Goal: Task Accomplishment & Management: Use online tool/utility

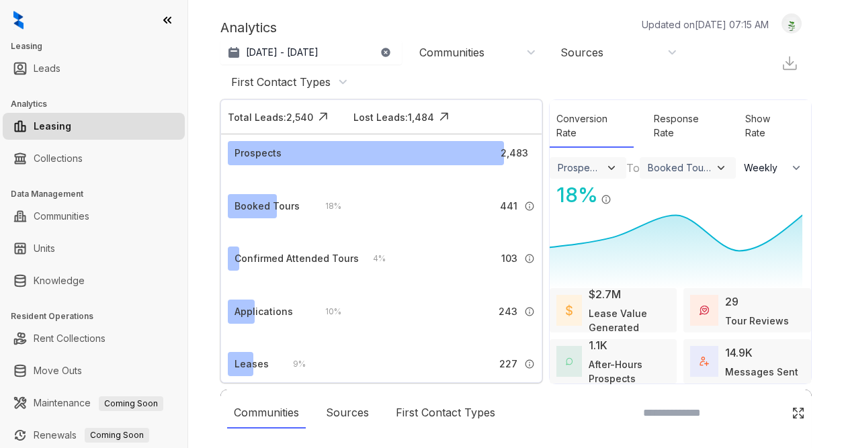
select select "******"
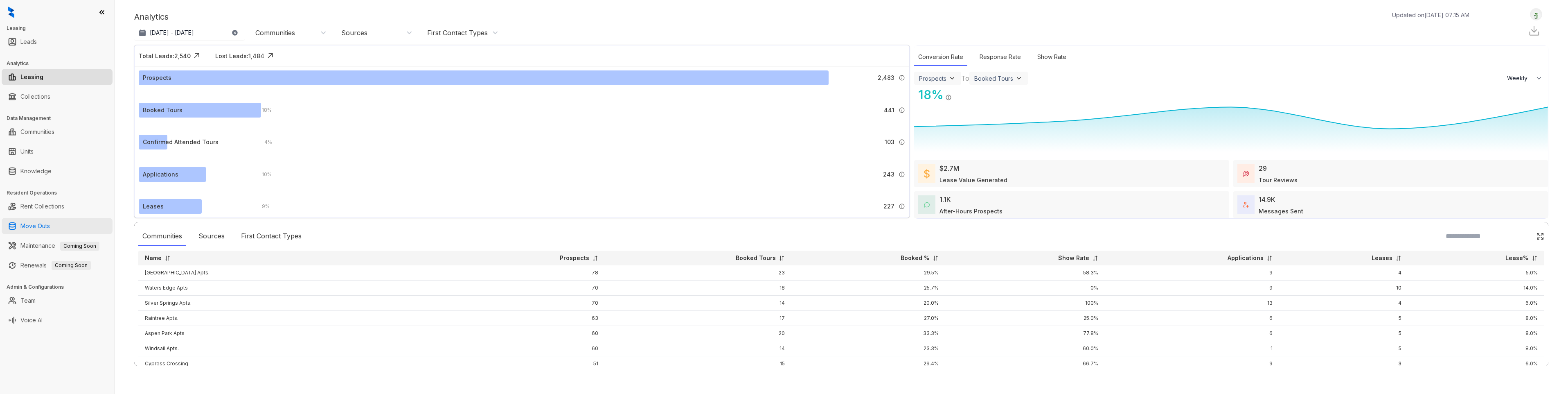
click at [48, 219] on link "Move Outs" at bounding box center [35, 226] width 29 height 16
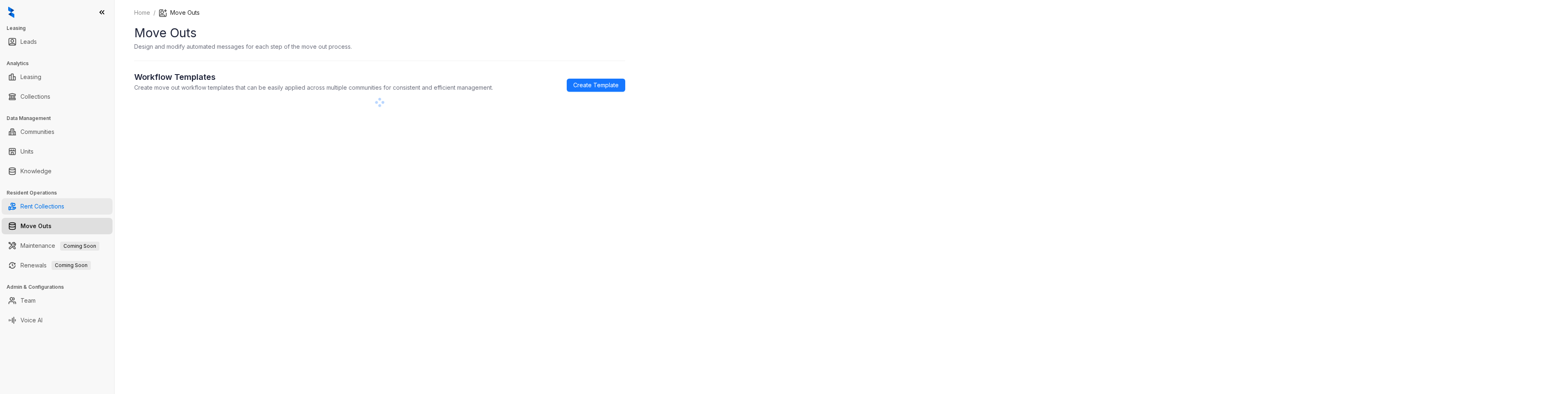
click at [48, 212] on link "Rent Collections" at bounding box center [43, 206] width 44 height 16
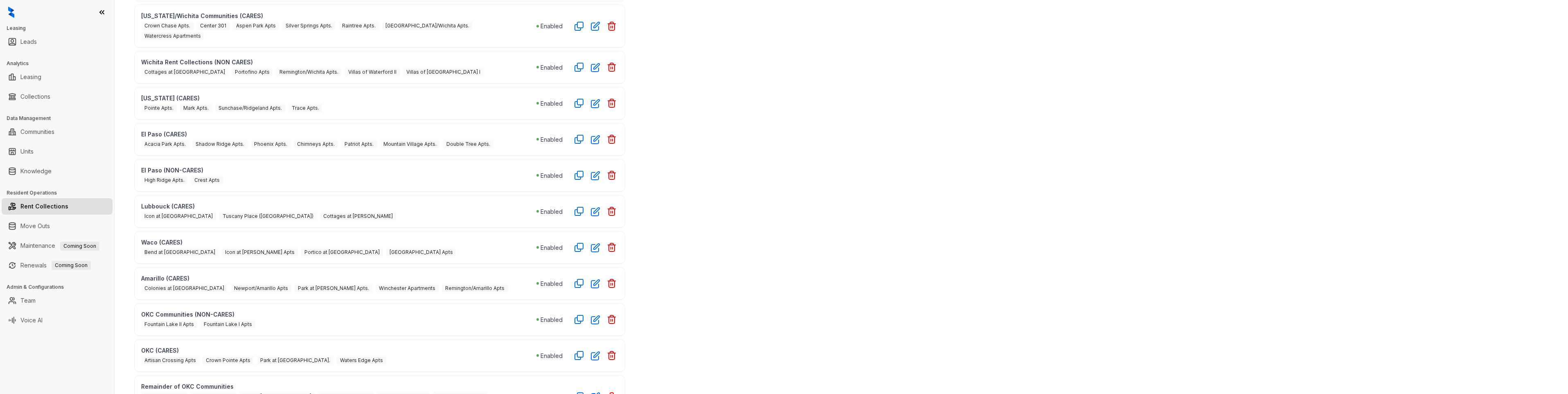
scroll to position [248, 0]
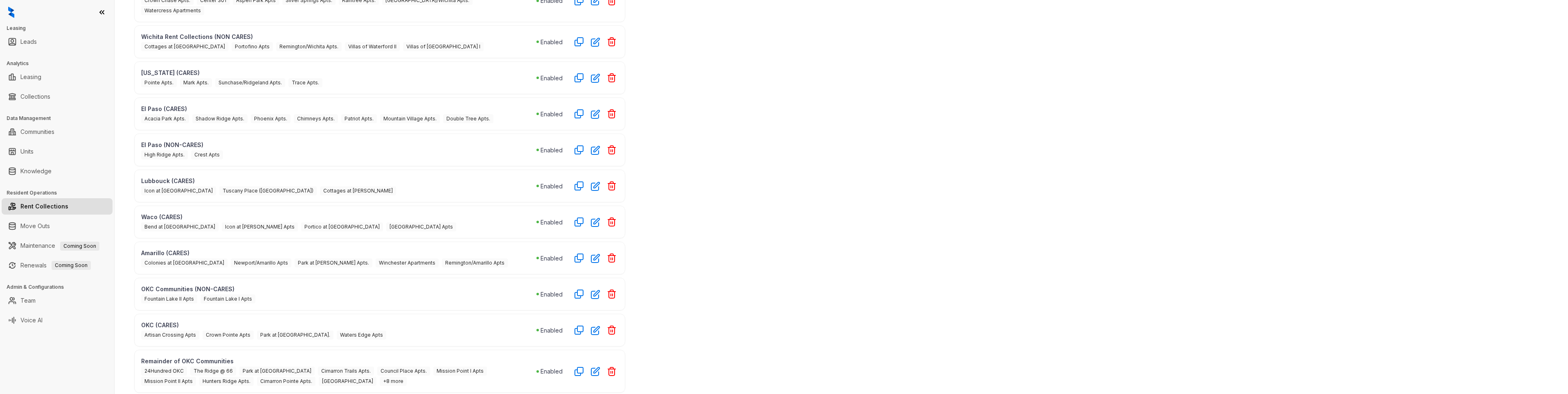
click at [380, 273] on span "+8 more" at bounding box center [393, 381] width 27 height 9
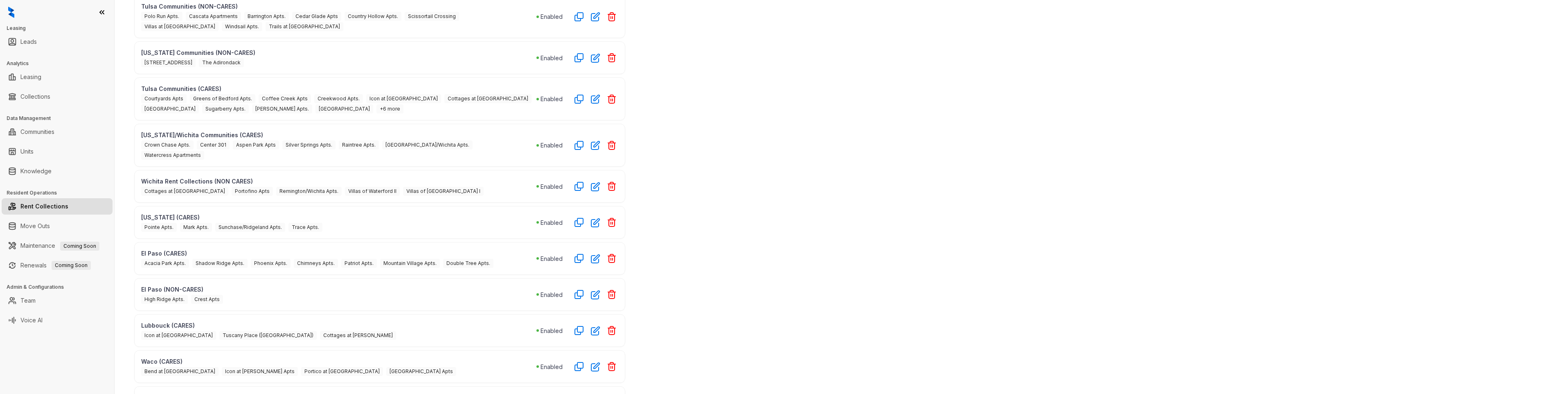
scroll to position [0, 0]
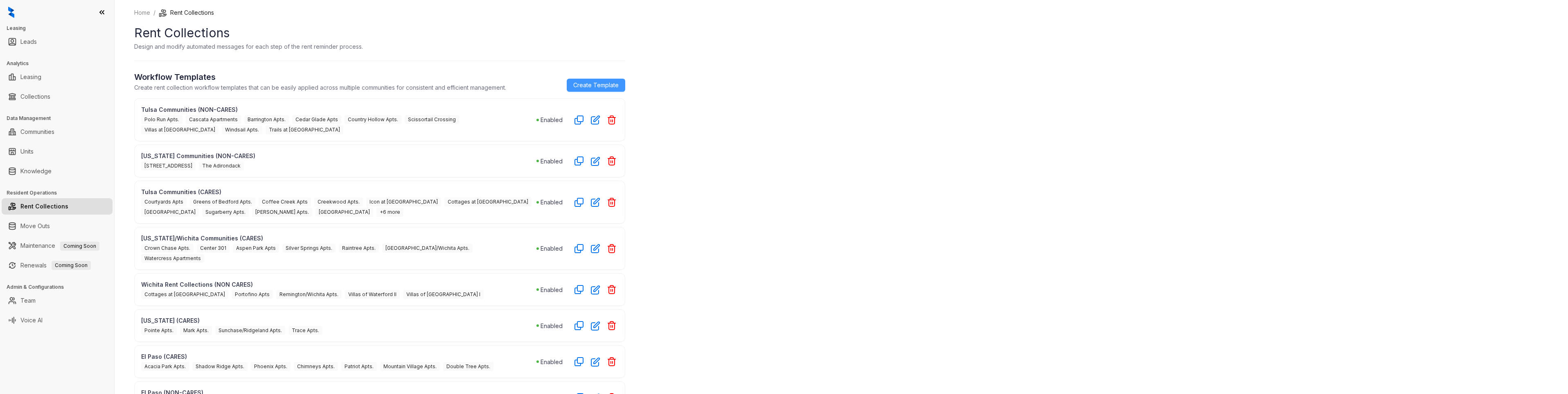
click at [514, 91] on link "Create Template" at bounding box center [596, 85] width 58 height 13
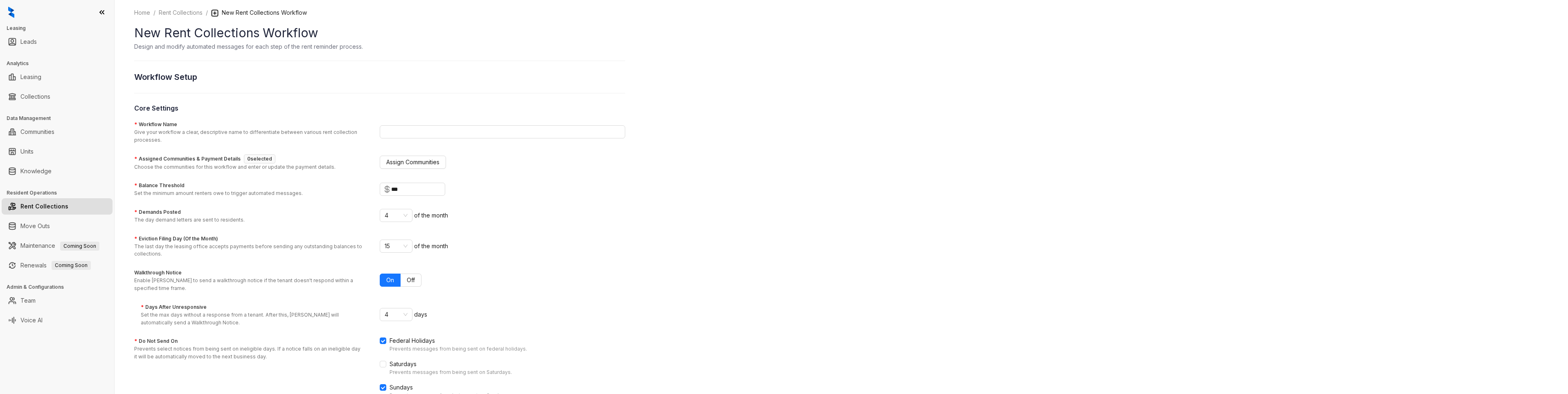
scroll to position [15, 0]
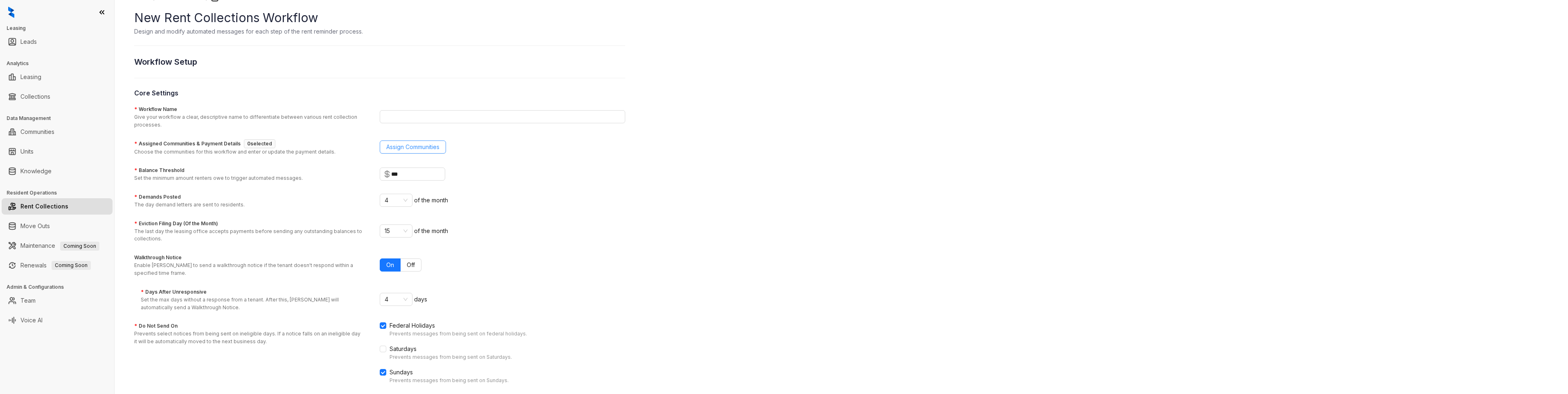
click at [418, 152] on button "Assign Communities" at bounding box center [413, 147] width 66 height 13
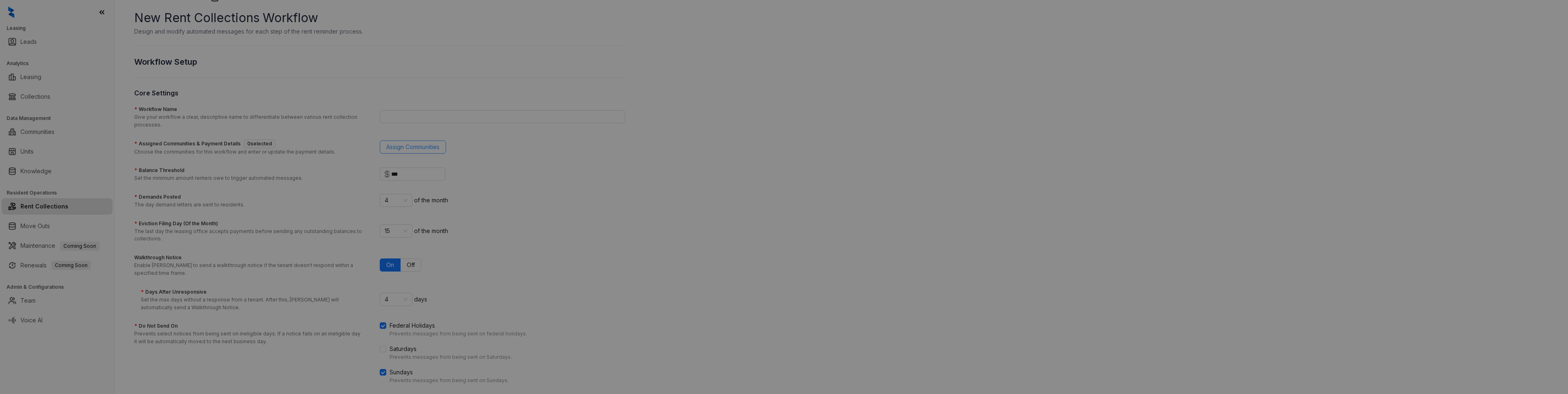
click at [408, 147] on div "**********" at bounding box center [784, 197] width 1568 height 394
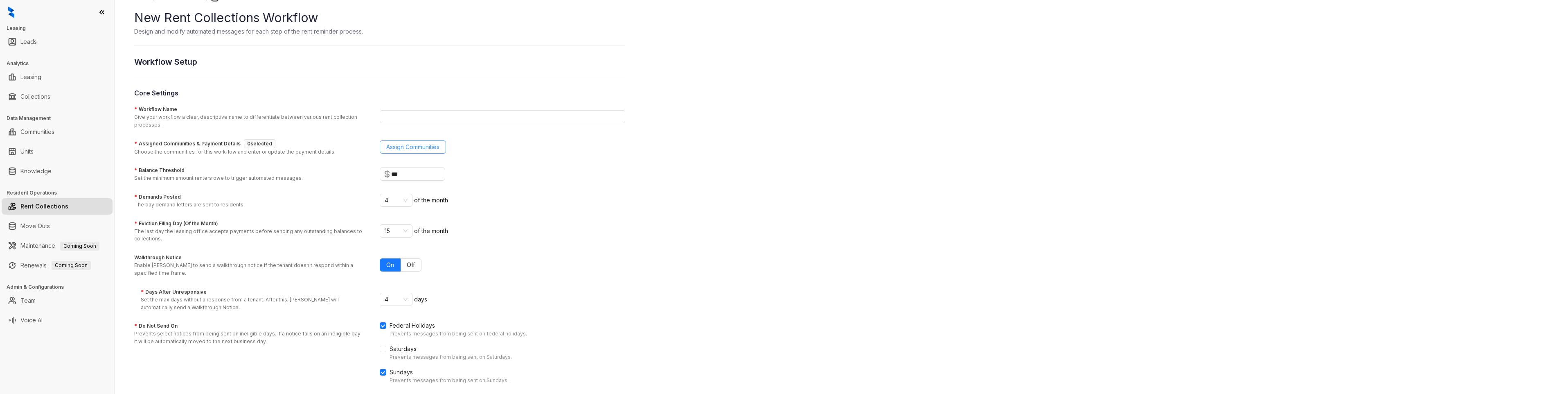
click at [439, 148] on button "Assign Communities" at bounding box center [413, 147] width 66 height 13
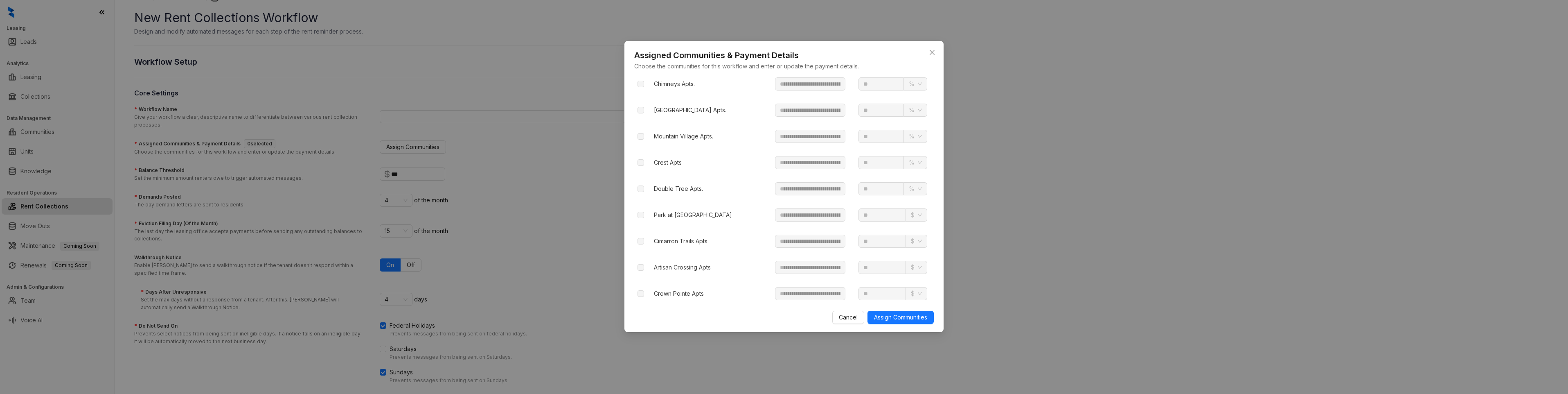
scroll to position [1139, 0]
click at [514, 124] on label at bounding box center [640, 125] width 7 height 9
click at [514, 54] on icon "close" at bounding box center [932, 52] width 7 height 7
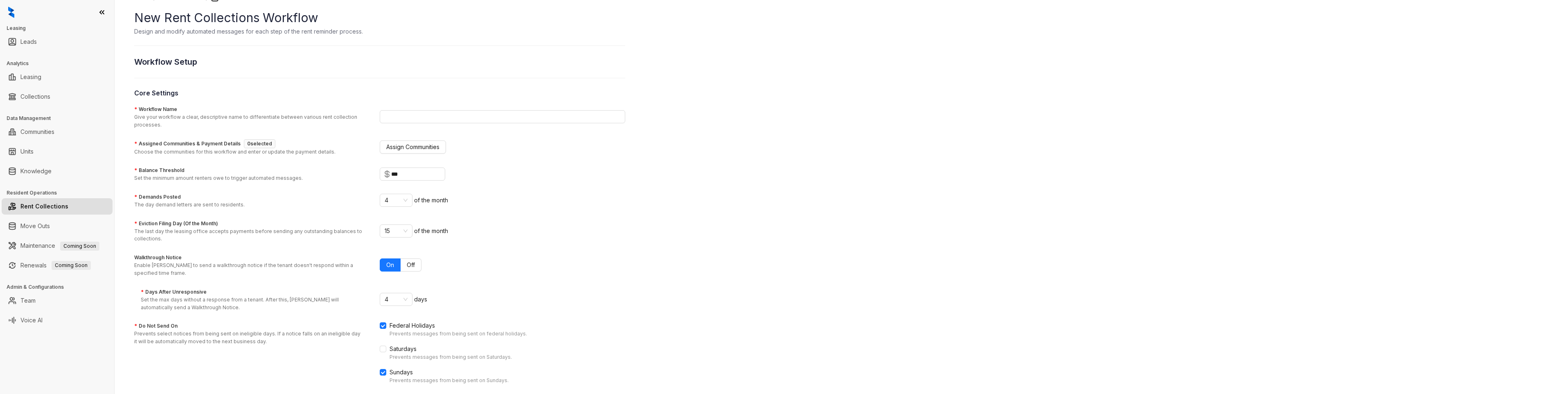
scroll to position [0, 0]
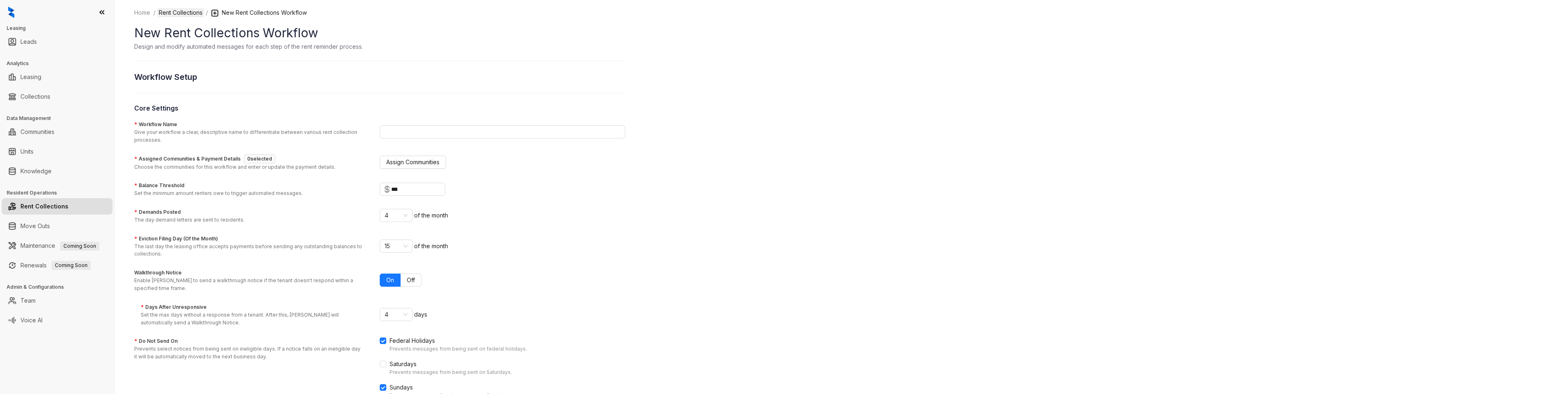
click at [180, 15] on link "Rent Collections" at bounding box center [180, 12] width 47 height 9
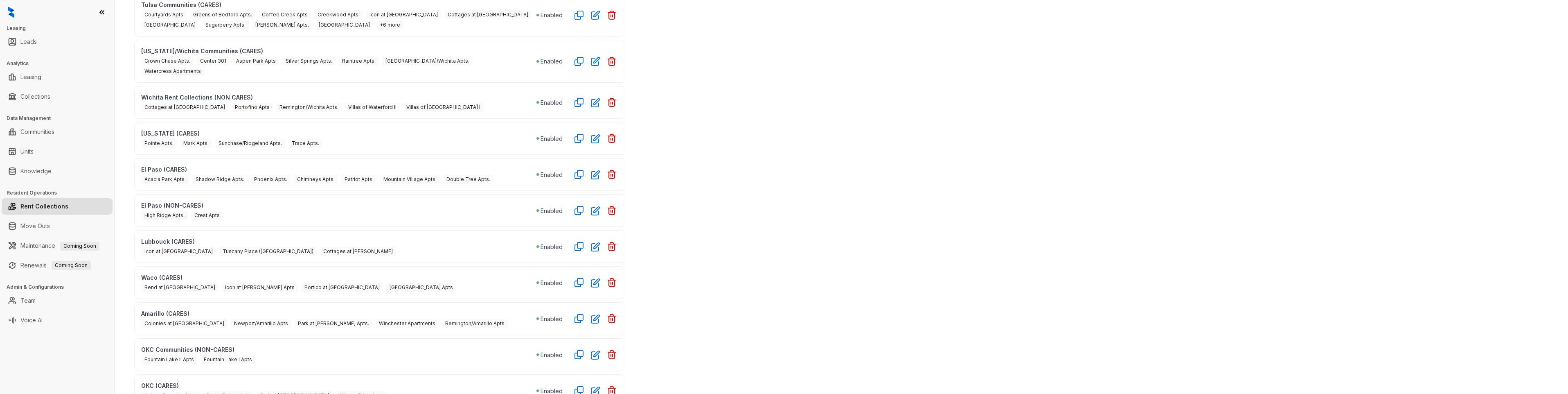
scroll to position [235, 0]
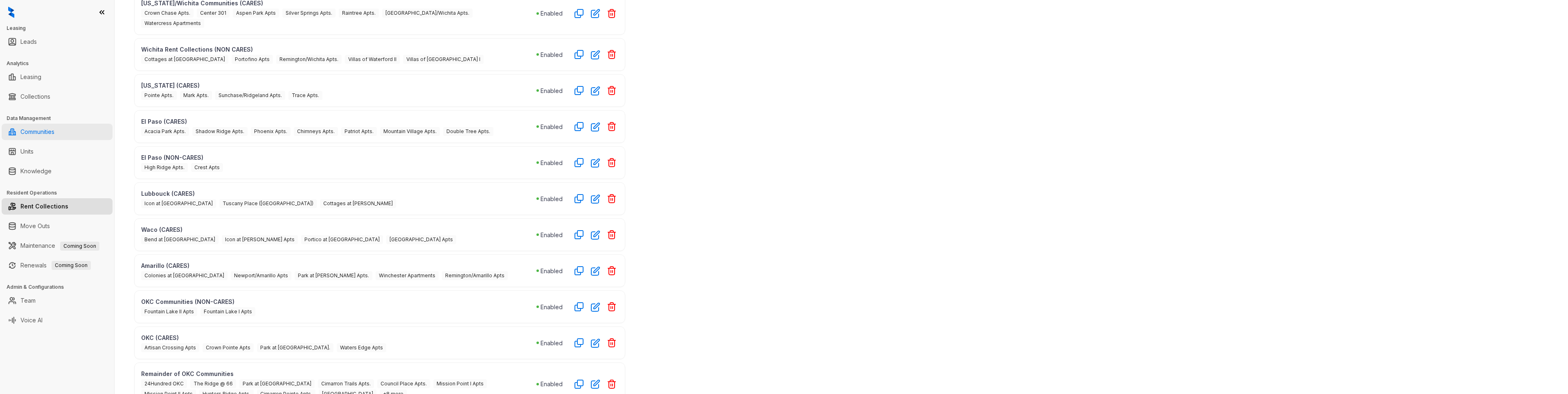
click at [49, 134] on link "Communities" at bounding box center [38, 132] width 34 height 16
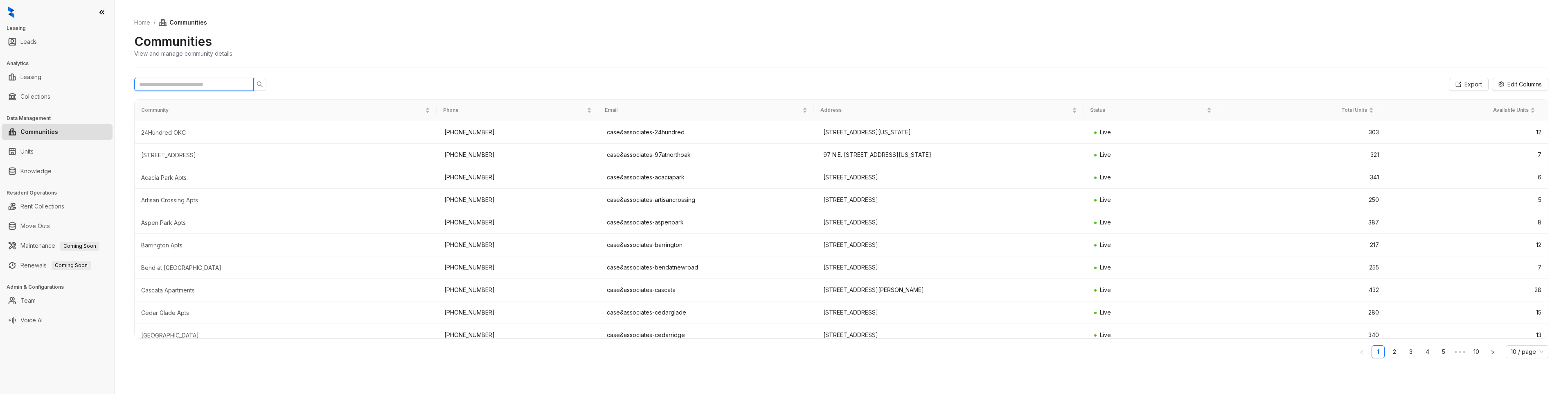
click at [209, 82] on input "text" at bounding box center [191, 84] width 103 height 9
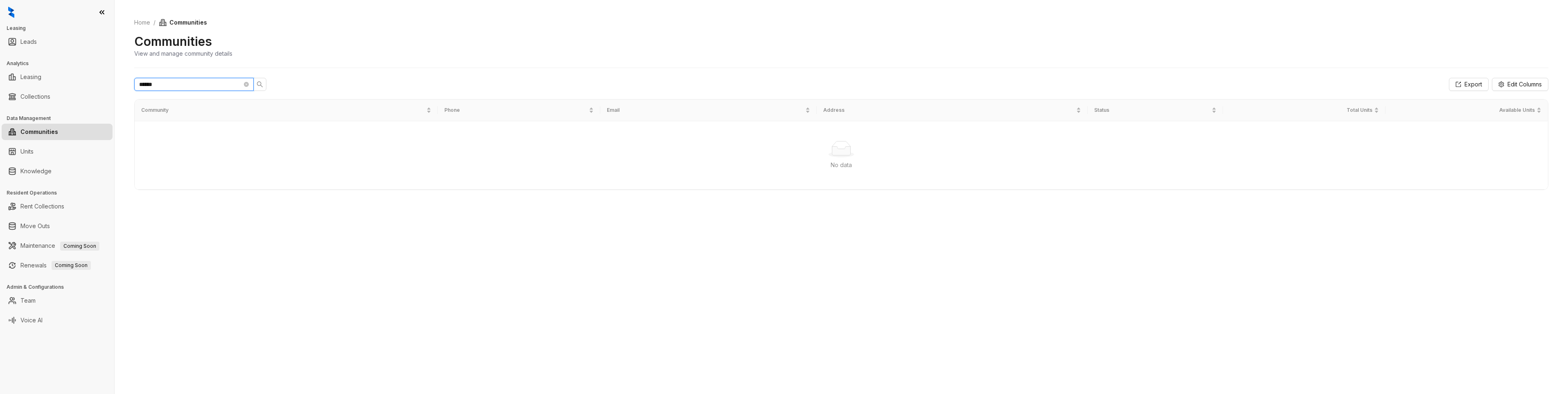
click at [206, 80] on input "******" at bounding box center [191, 84] width 103 height 9
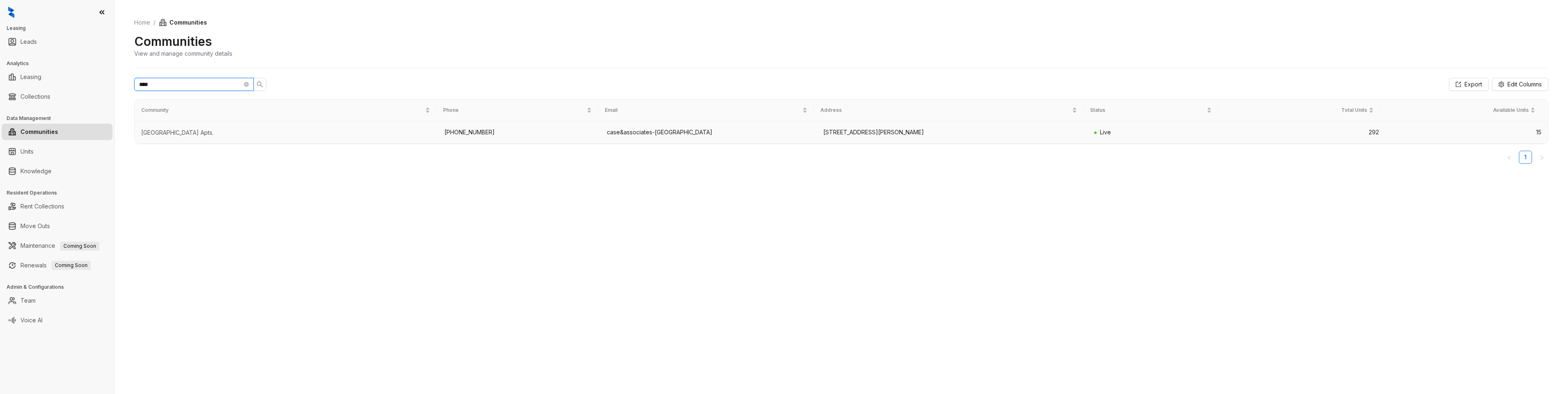
type input "****"
click at [514, 141] on td "[STREET_ADDRESS][PERSON_NAME]" at bounding box center [952, 132] width 271 height 23
click at [514, 132] on td "[PHONE_NUMBER]" at bounding box center [519, 132] width 163 height 23
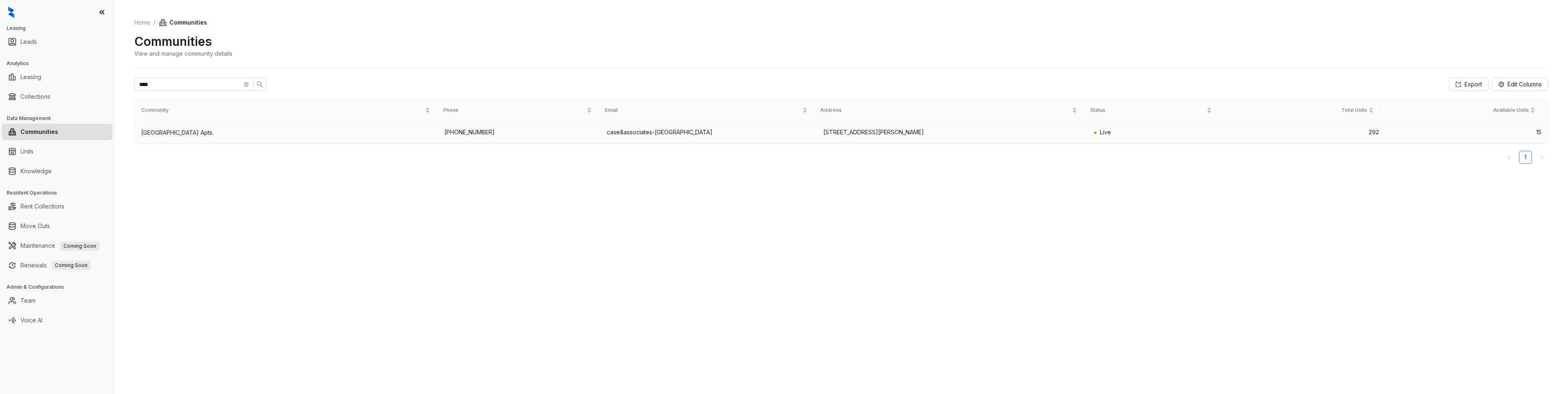
click at [179, 129] on div "[GEOGRAPHIC_DATA] Apts." at bounding box center [286, 132] width 290 height 8
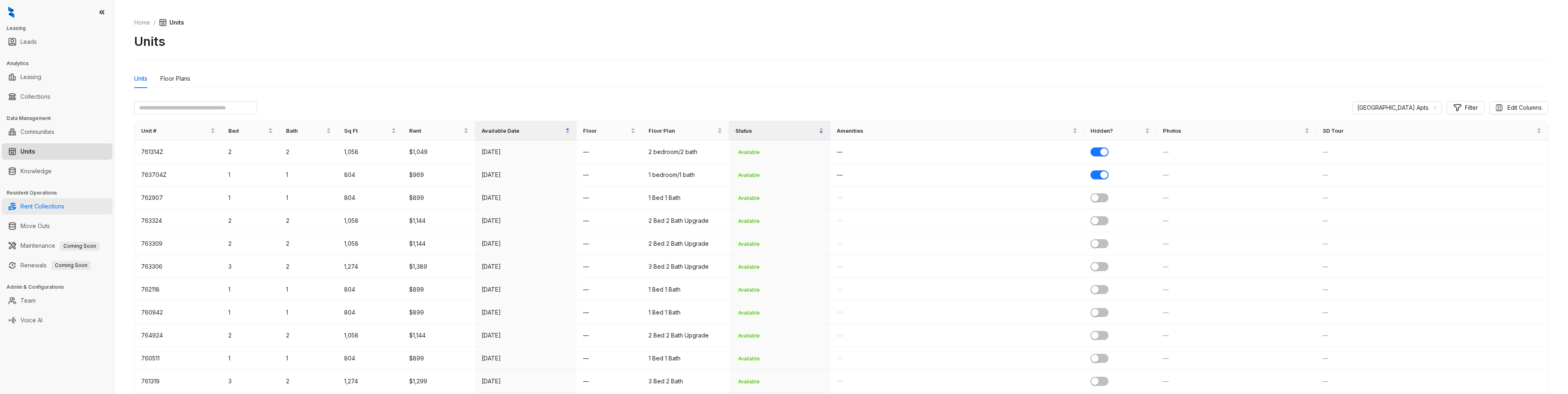
click at [54, 211] on link "Rent Collections" at bounding box center [43, 206] width 44 height 16
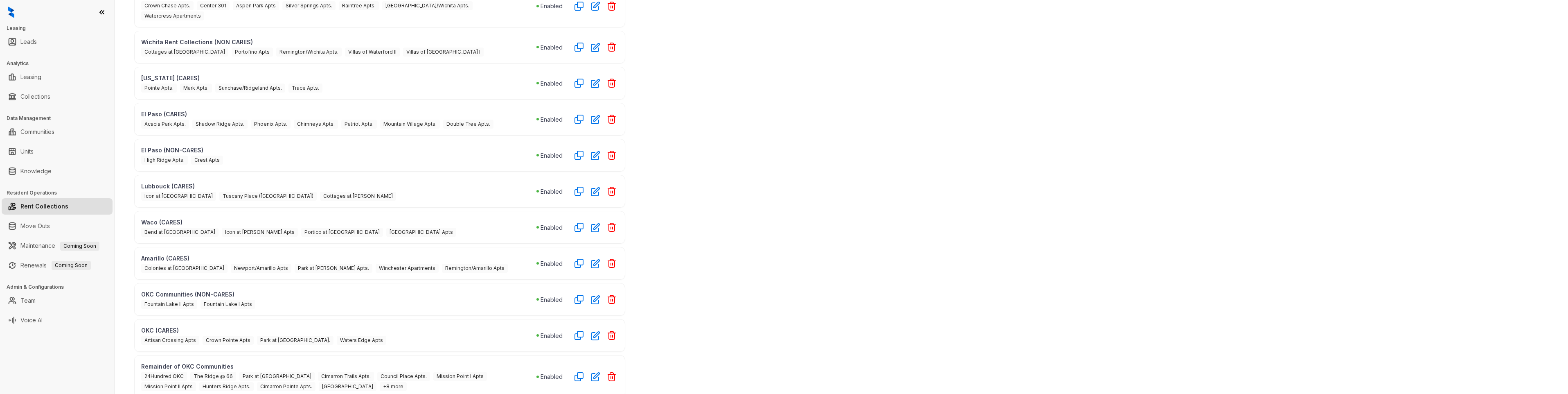
scroll to position [248, 0]
